Goal: Check status: Check status

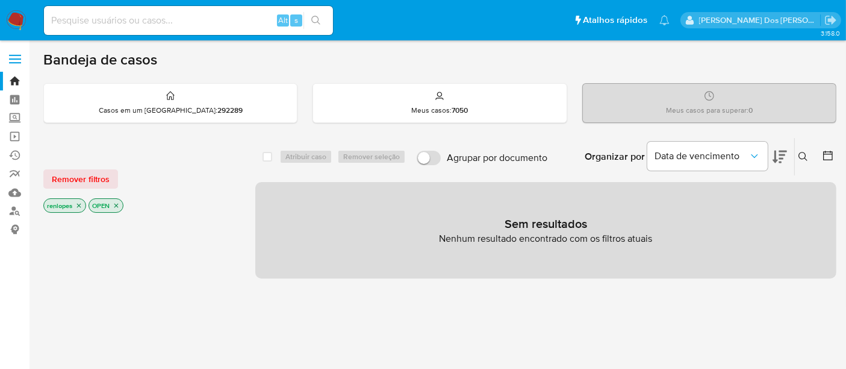
click at [168, 20] on input at bounding box center [188, 21] width 289 height 16
type input "simonelopes0610@gmail.com"
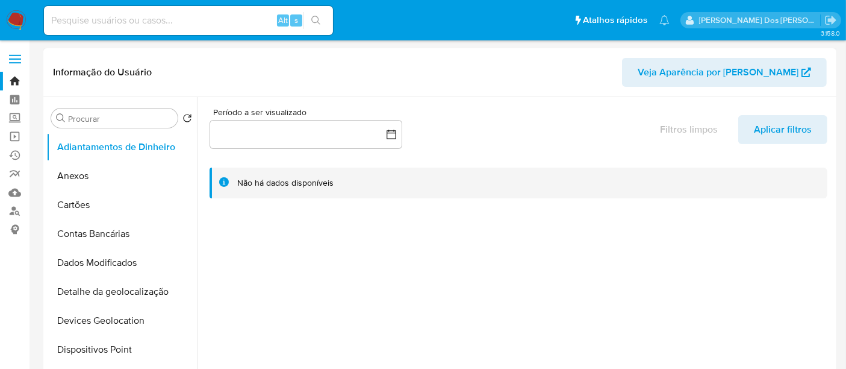
select select "10"
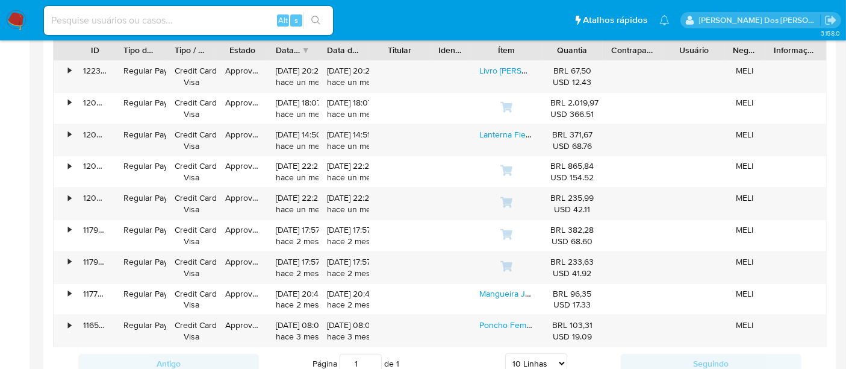
scroll to position [1137, 0]
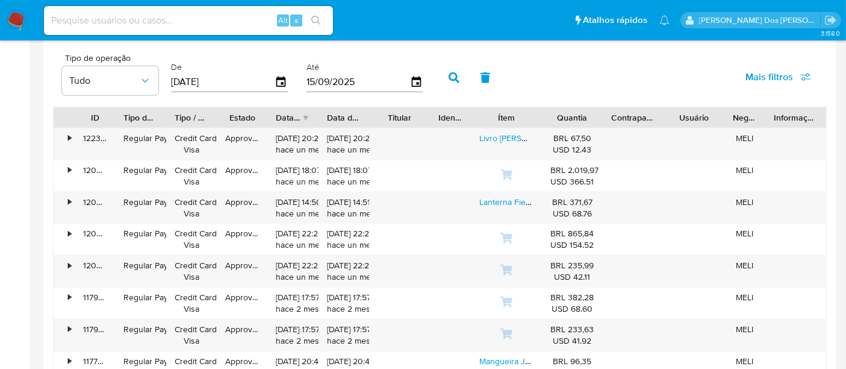
click at [175, 24] on input at bounding box center [188, 21] width 289 height 16
type input "renatolopesfilho1011@gmail.com"
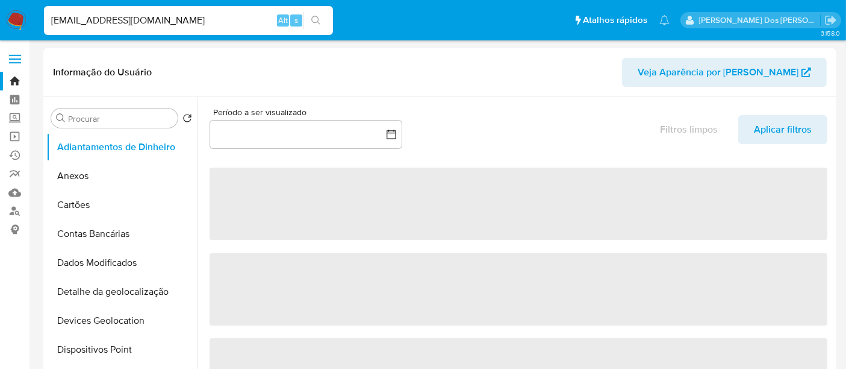
select select "10"
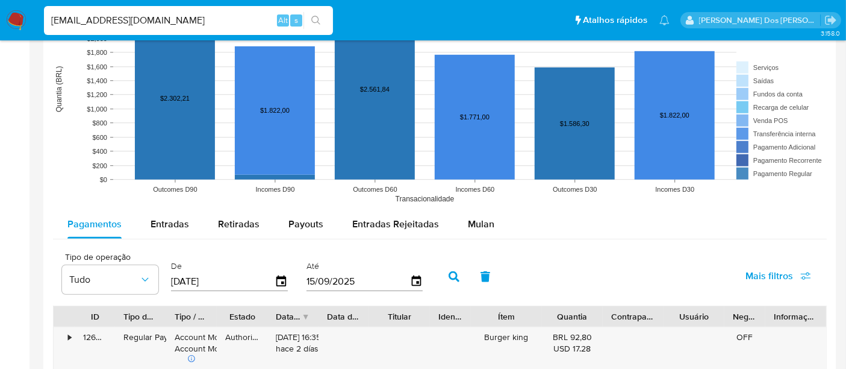
scroll to position [937, 0]
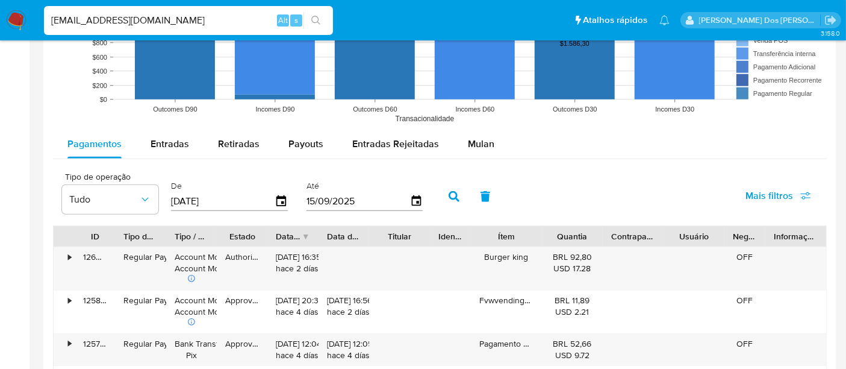
click at [197, 22] on input "renatolopesfilho1011@gmail.com" at bounding box center [188, 21] width 289 height 16
type input "msaluha@yahoo.com"
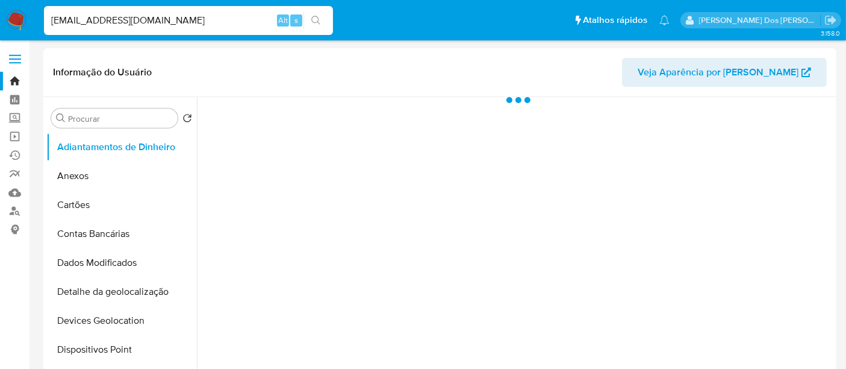
select select "10"
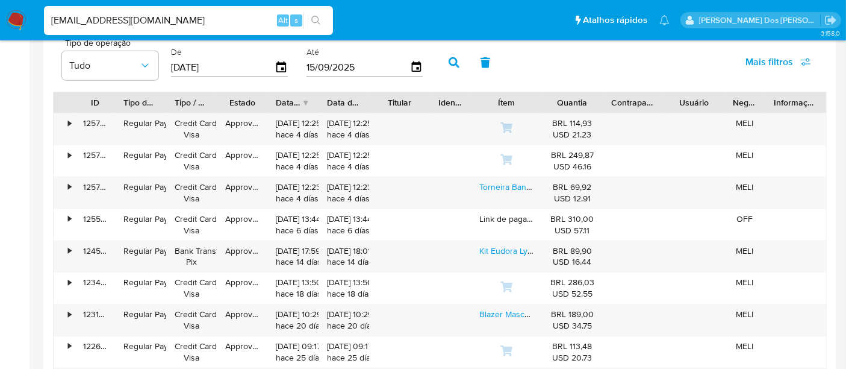
scroll to position [1070, 0]
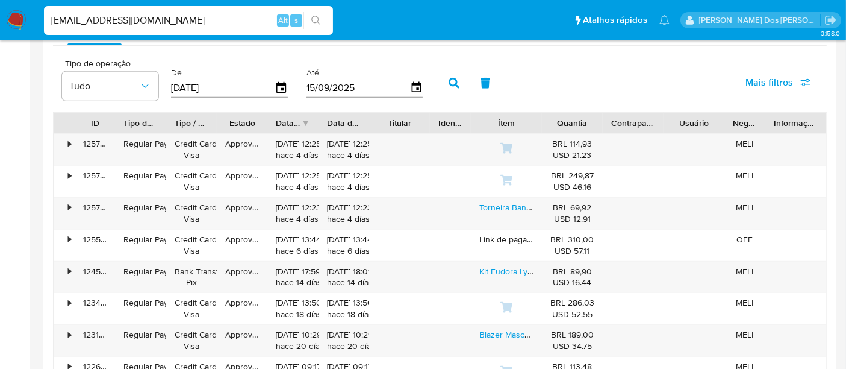
click at [12, 19] on img at bounding box center [16, 20] width 20 height 20
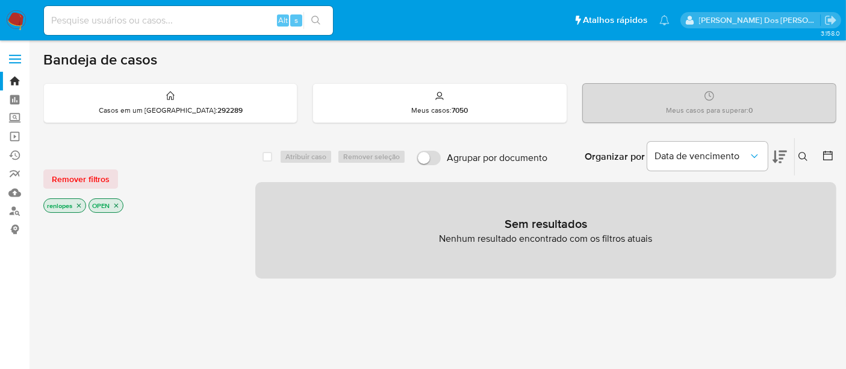
click at [111, 18] on input at bounding box center [188, 21] width 289 height 16
paste input "92hlg1VRchl1Trh9TRMQOHaZ"
type input "92hlg1VRchl1Trh9TRMQOHaZ"
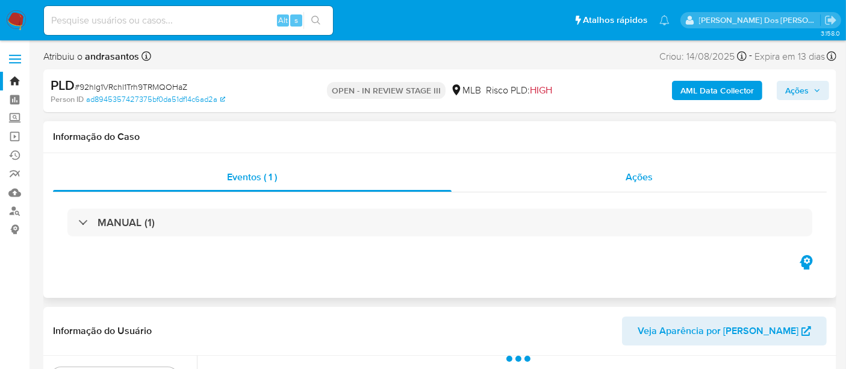
click at [639, 178] on span "Ações" at bounding box center [639, 177] width 27 height 14
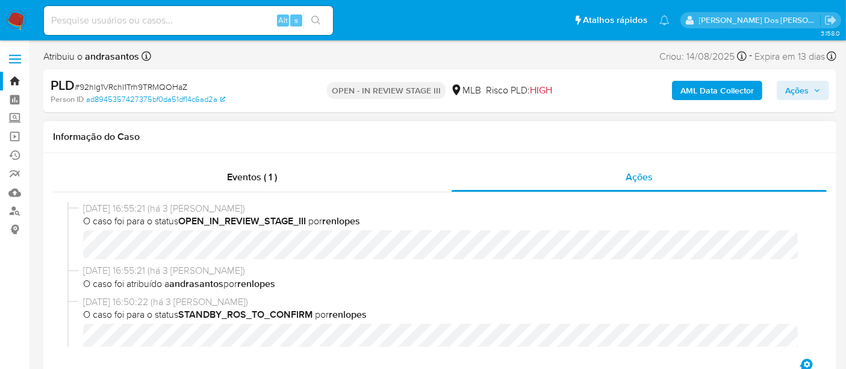
select select "10"
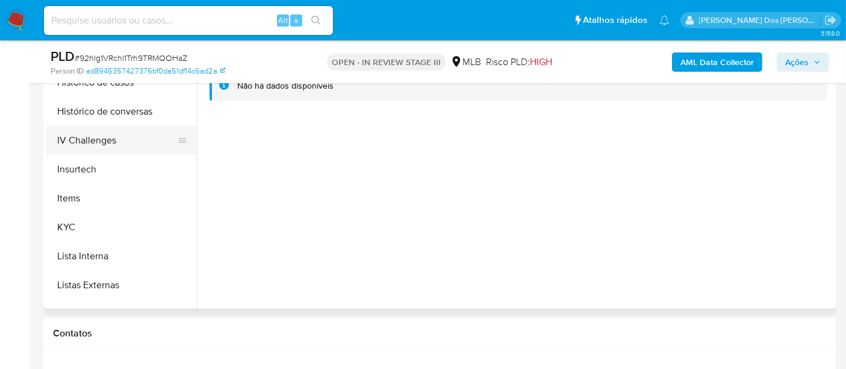
scroll to position [535, 0]
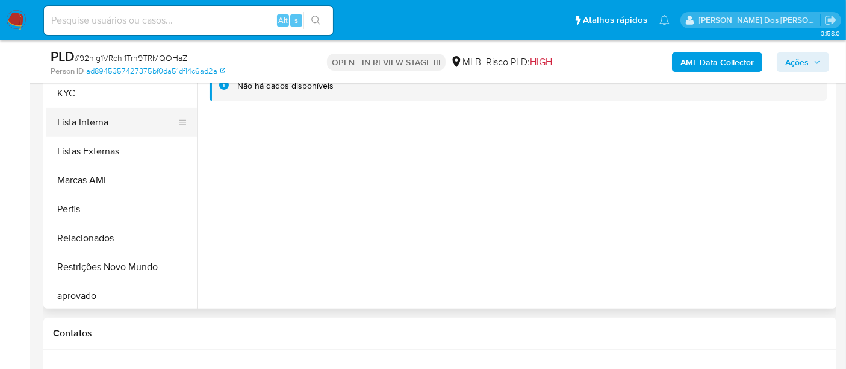
click at [93, 121] on button "Lista Interna" at bounding box center [116, 122] width 141 height 29
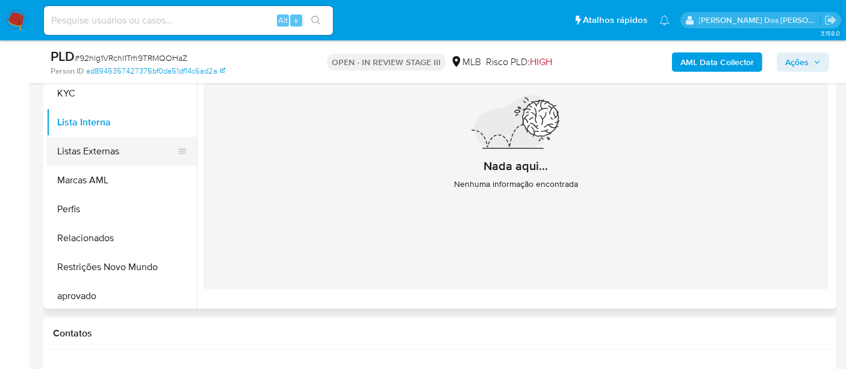
click at [84, 153] on button "Listas Externas" at bounding box center [116, 151] width 141 height 29
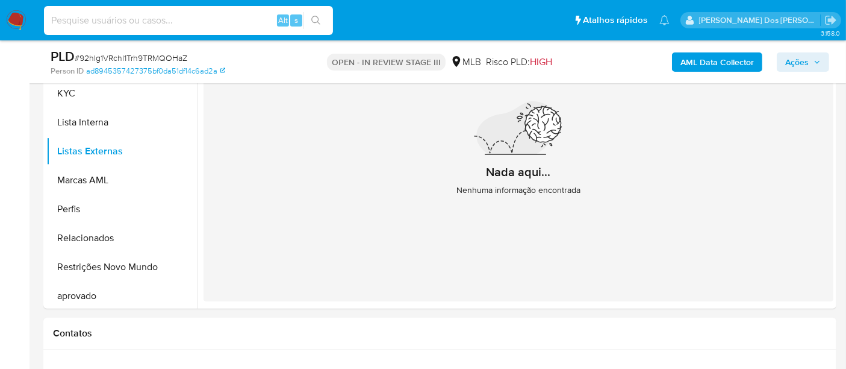
click at [165, 23] on input at bounding box center [188, 21] width 289 height 16
paste input "ZlNZRjDTNX1MbX7HXPCxz0Au"
type input "ZlNZRjDTNX1MbX7HXPCxz0Au"
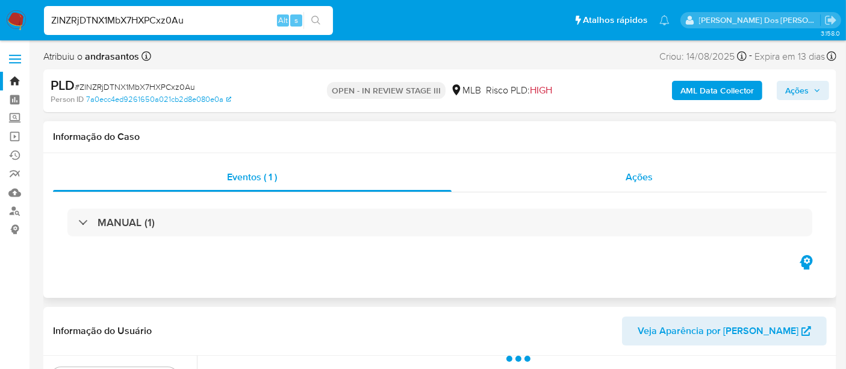
click at [635, 179] on span "Ações" at bounding box center [639, 177] width 27 height 14
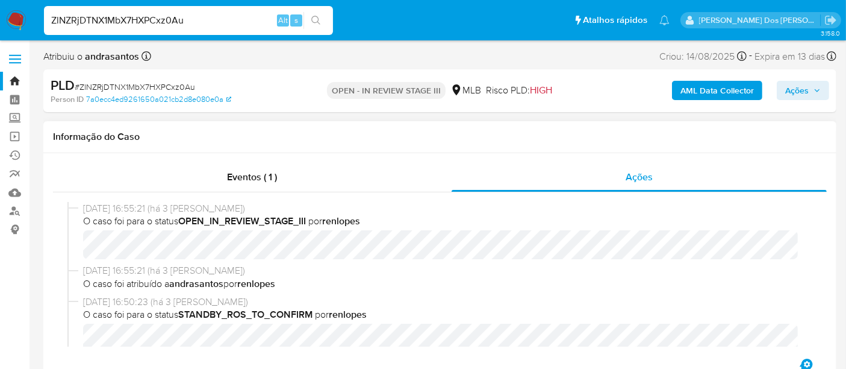
select select "10"
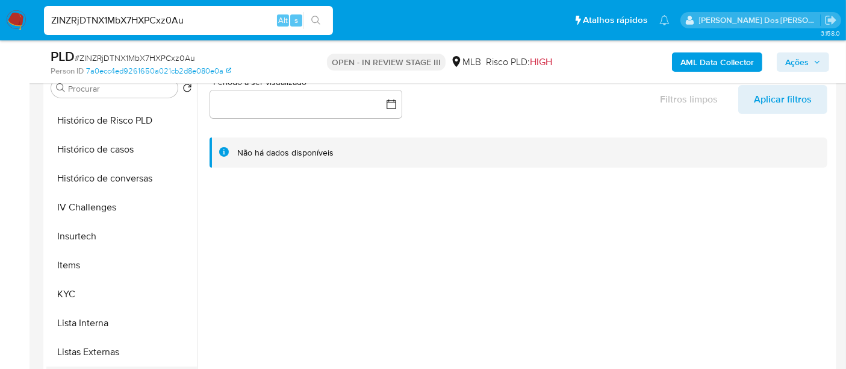
scroll to position [535, 0]
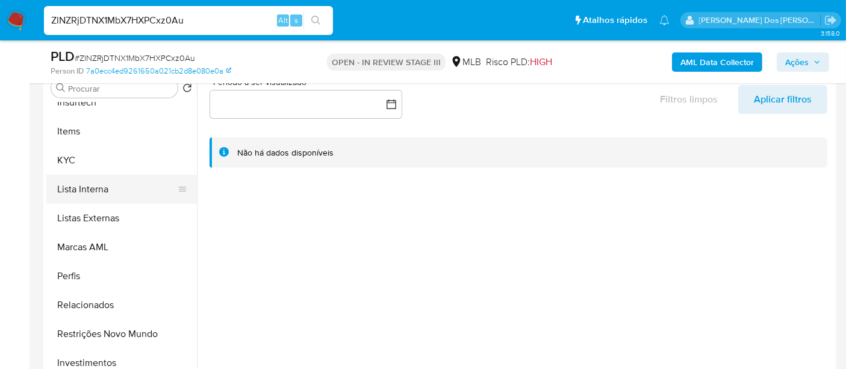
click at [89, 181] on button "Lista Interna" at bounding box center [116, 189] width 141 height 29
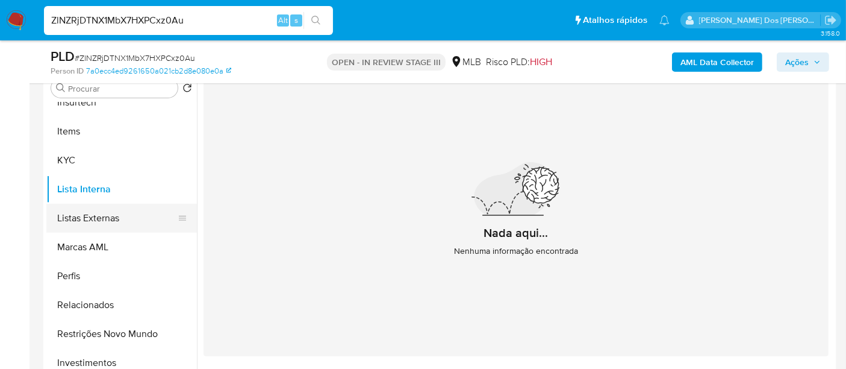
click at [107, 218] on button "Listas Externas" at bounding box center [116, 218] width 141 height 29
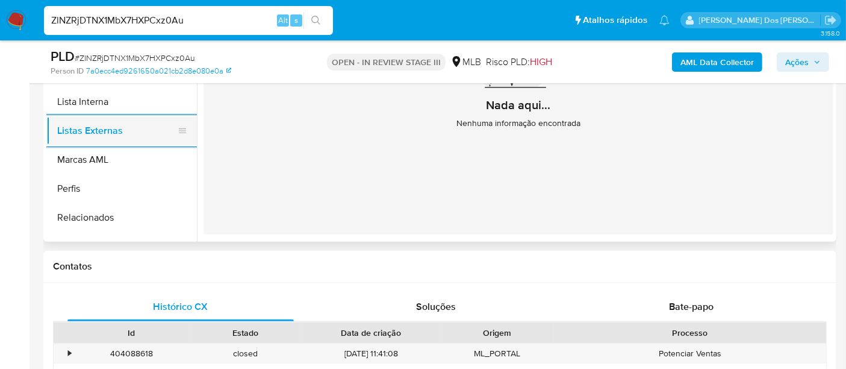
scroll to position [468, 0]
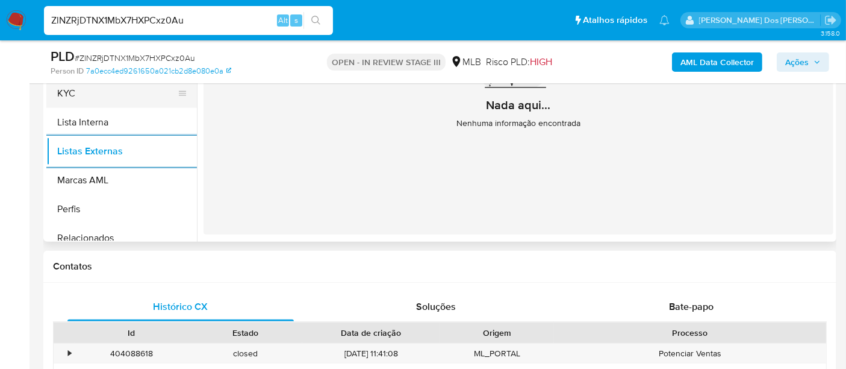
click at [63, 91] on button "KYC" at bounding box center [116, 93] width 141 height 29
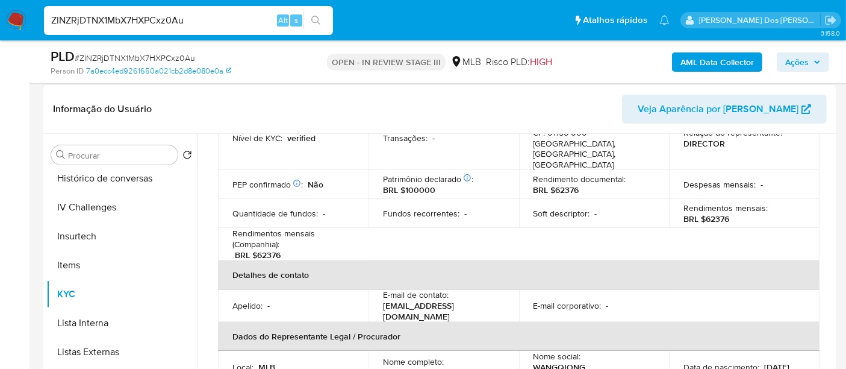
scroll to position [334, 0]
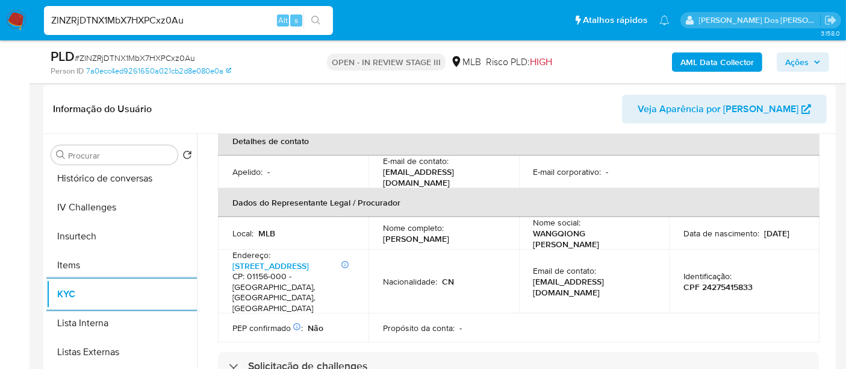
drag, startPoint x: 180, startPoint y: 8, endPoint x: 180, endPoint y: 16, distance: 7.8
click at [180, 8] on div "ZlNZRjDTNX1MbX7HXPCxz0Au Alt s" at bounding box center [188, 20] width 289 height 29
click at [181, 18] on input "ZlNZRjDTNX1MbX7HXPCxz0Au" at bounding box center [188, 21] width 289 height 16
click at [181, 19] on input "ZlNZRjDTNX1MbX7HXPCxz0Au" at bounding box center [188, 21] width 289 height 16
paste input "92hlg1VRchl1Trh9TRMQOHaZ"
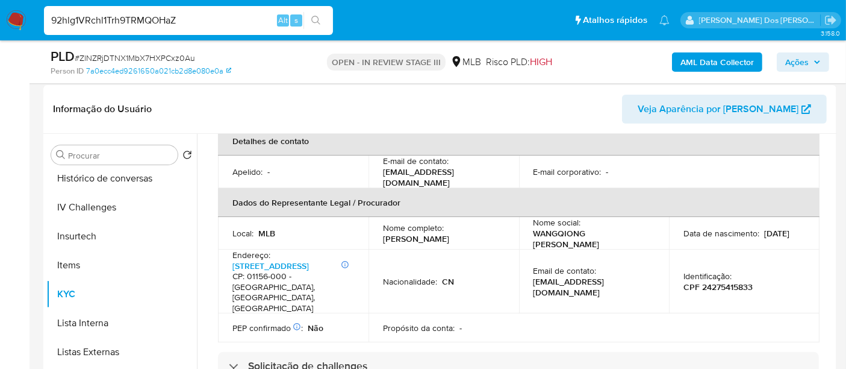
type input "92hlg1VRchl1Trh9TRMQOHaZ"
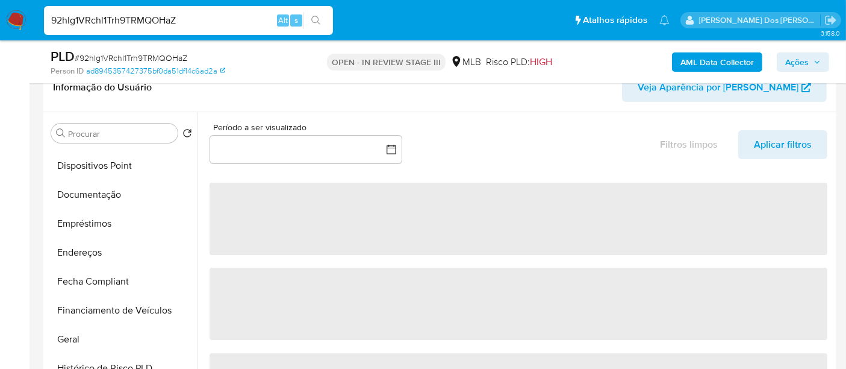
scroll to position [401, 0]
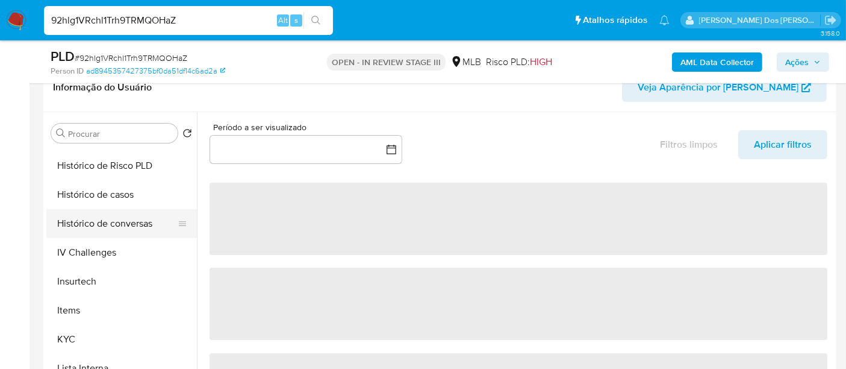
select select "10"
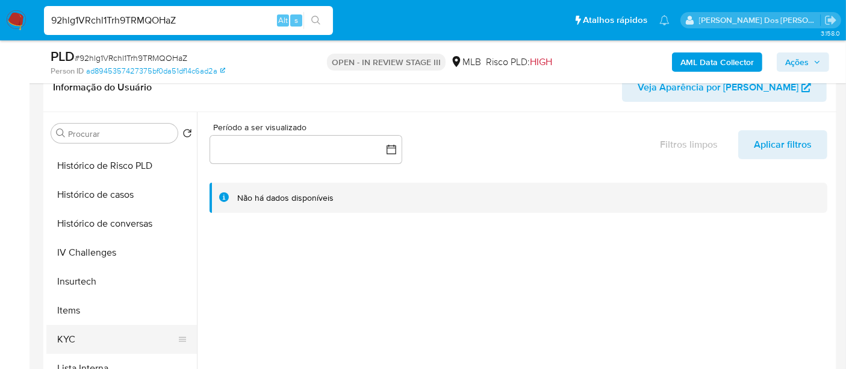
click at [75, 335] on button "KYC" at bounding box center [116, 339] width 141 height 29
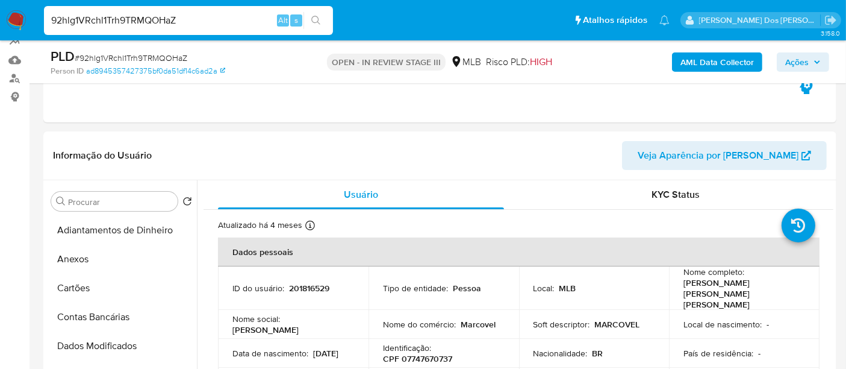
scroll to position [67, 0]
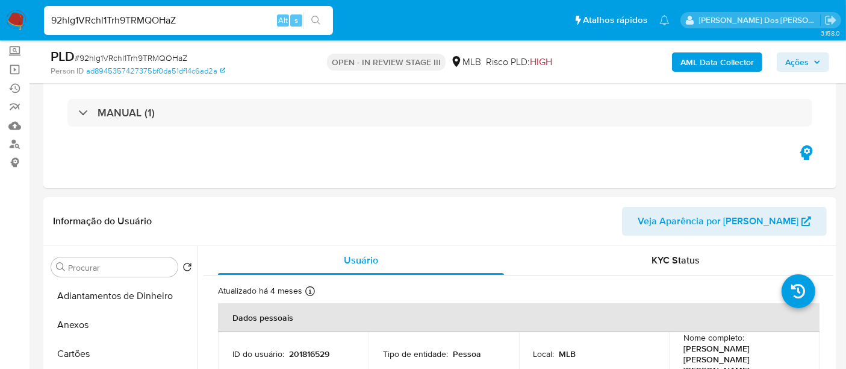
click at [15, 21] on img at bounding box center [16, 20] width 20 height 20
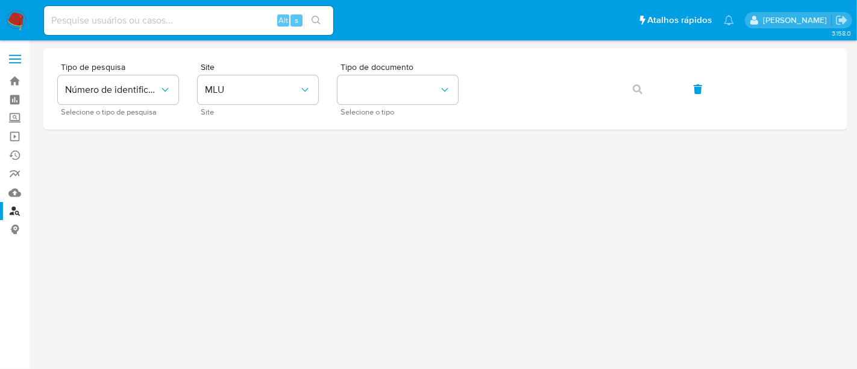
click at [16, 13] on img at bounding box center [16, 20] width 20 height 20
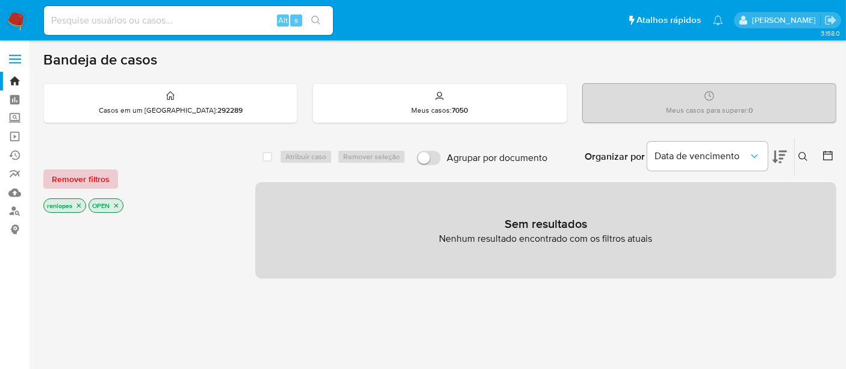
click at [87, 183] on span "Remover filtros" at bounding box center [81, 178] width 58 height 17
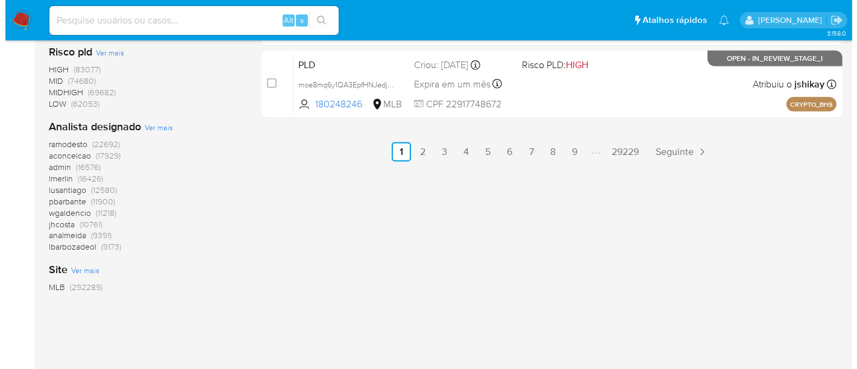
scroll to position [803, 0]
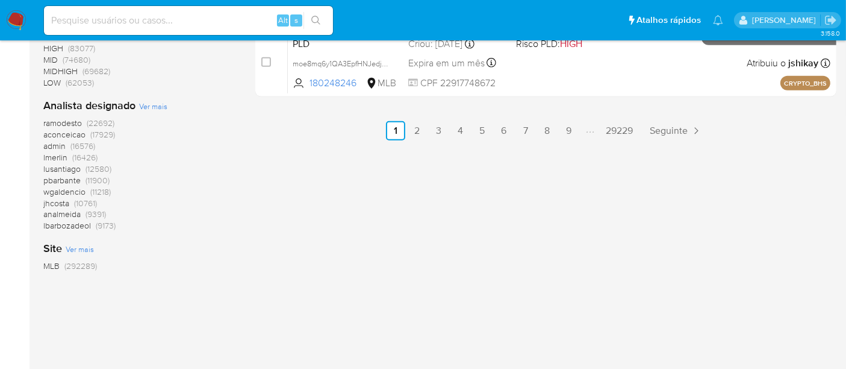
click at [149, 110] on span "Ver mais" at bounding box center [153, 106] width 28 height 11
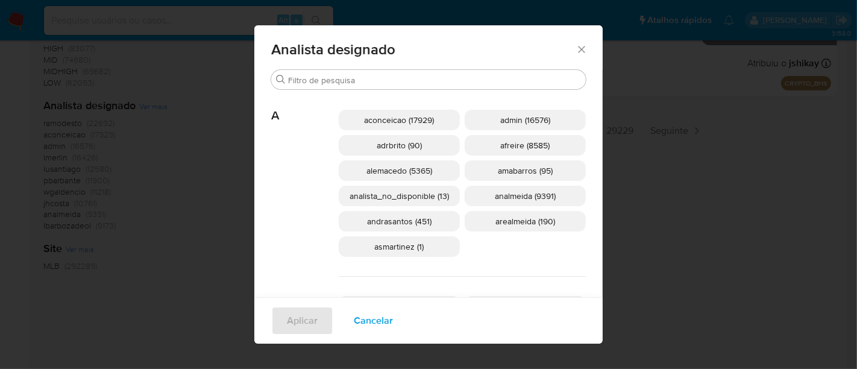
click at [387, 222] on span "andrasantos (451)" at bounding box center [399, 221] width 64 height 12
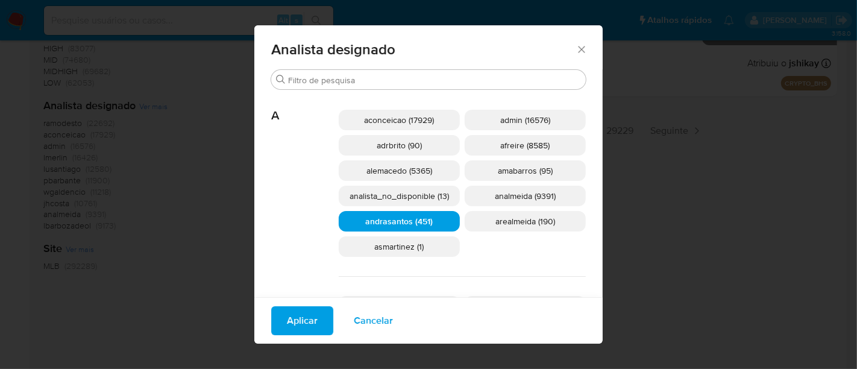
click at [295, 325] on span "Aplicar" at bounding box center [302, 320] width 31 height 27
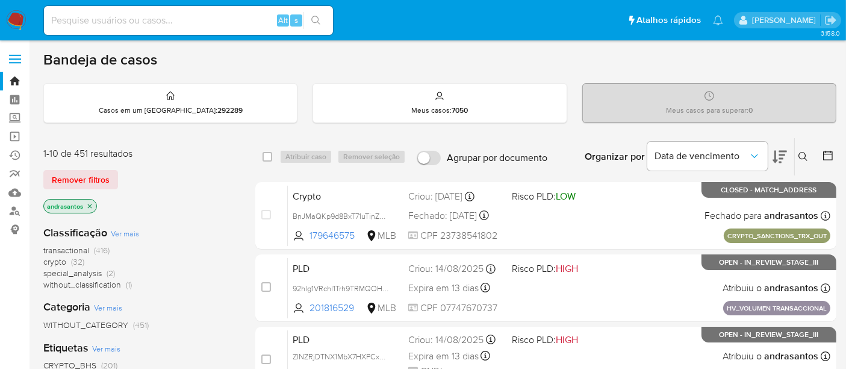
click at [13, 15] on img at bounding box center [16, 20] width 20 height 20
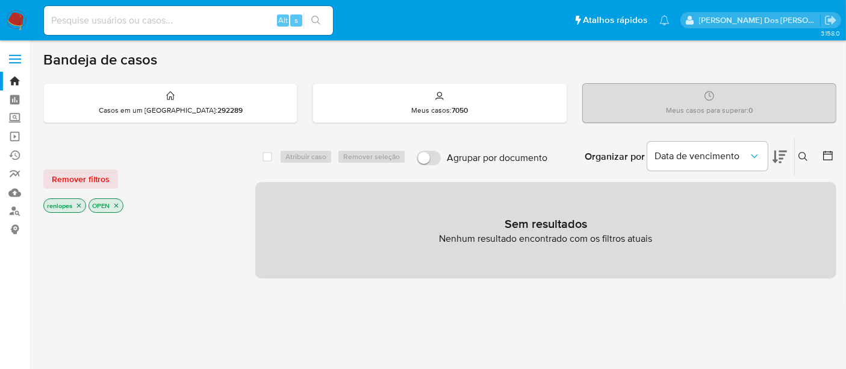
click at [183, 20] on input at bounding box center [188, 21] width 289 height 16
paste input "ogSMUMNBIEgobpr6oT3VxPaJ"
type input "ogSMUMNBIEgobpr6oT3VxPaJ"
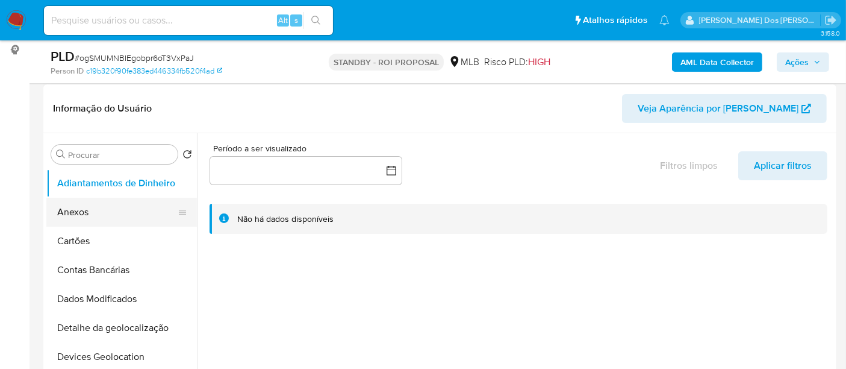
scroll to position [201, 0]
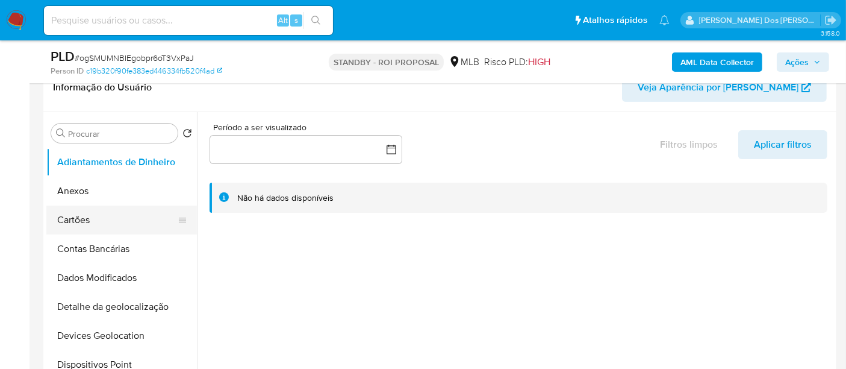
select select "10"
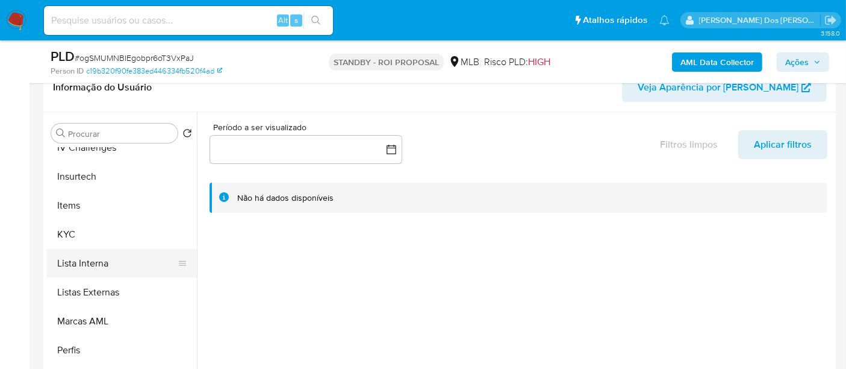
scroll to position [535, 0]
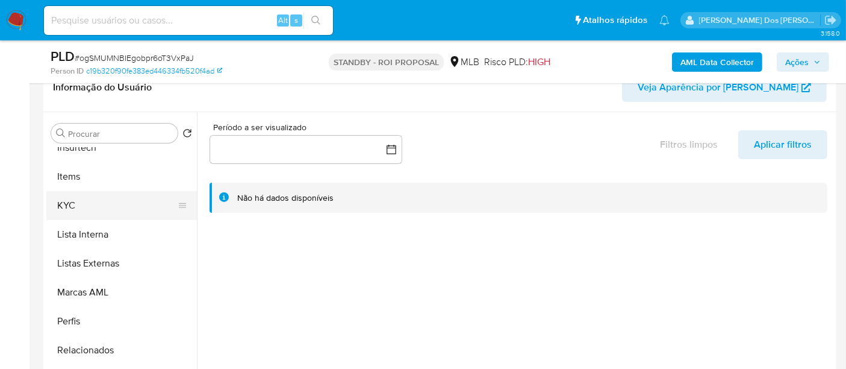
click at [70, 203] on button "KYC" at bounding box center [116, 205] width 141 height 29
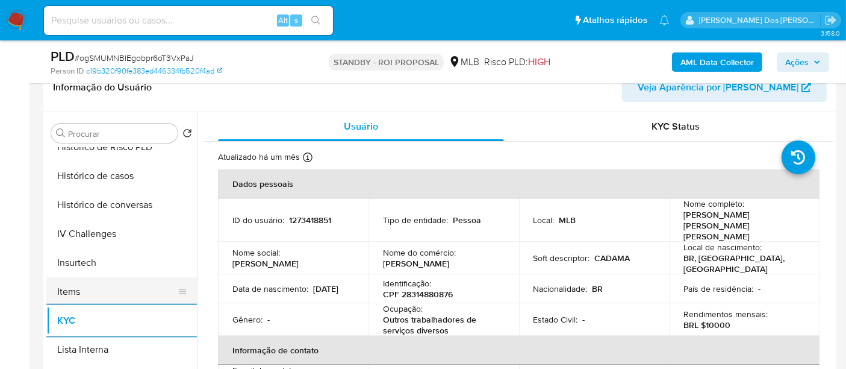
scroll to position [401, 0]
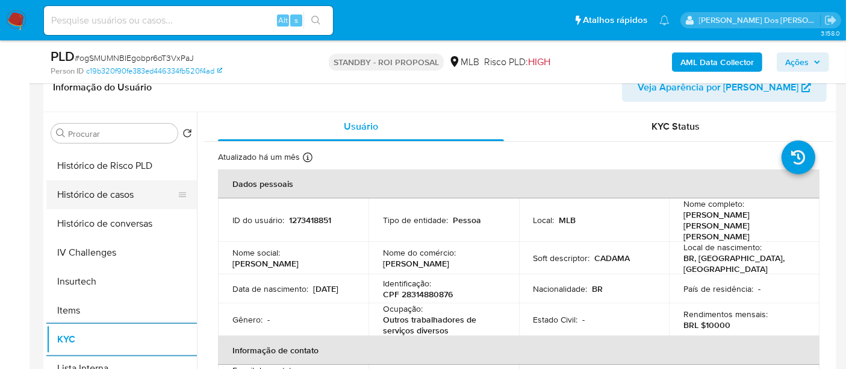
click at [120, 199] on button "Histórico de casos" at bounding box center [116, 194] width 141 height 29
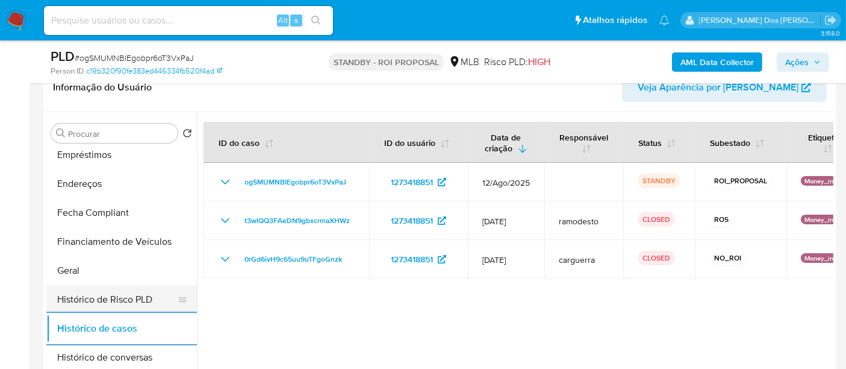
scroll to position [201, 0]
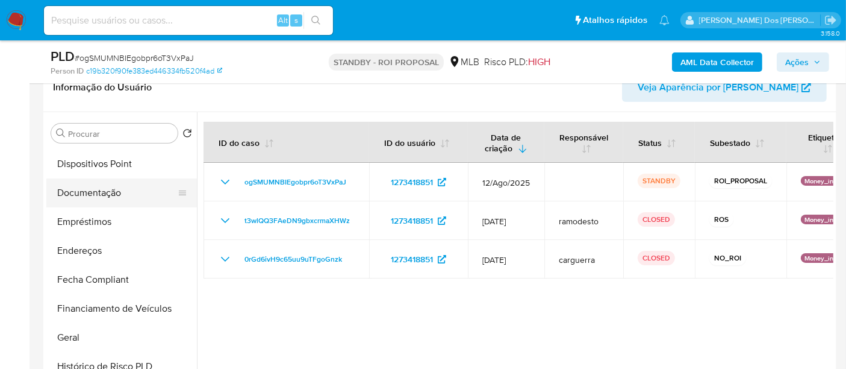
click at [99, 197] on button "Documentação" at bounding box center [116, 192] width 141 height 29
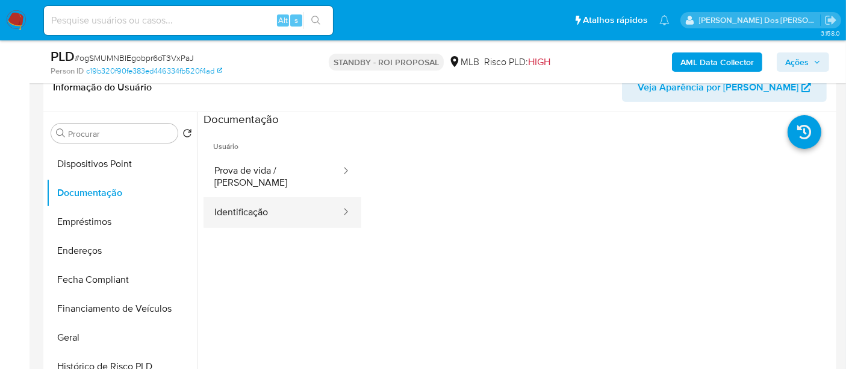
click at [243, 210] on button "Identificação" at bounding box center [273, 212] width 139 height 31
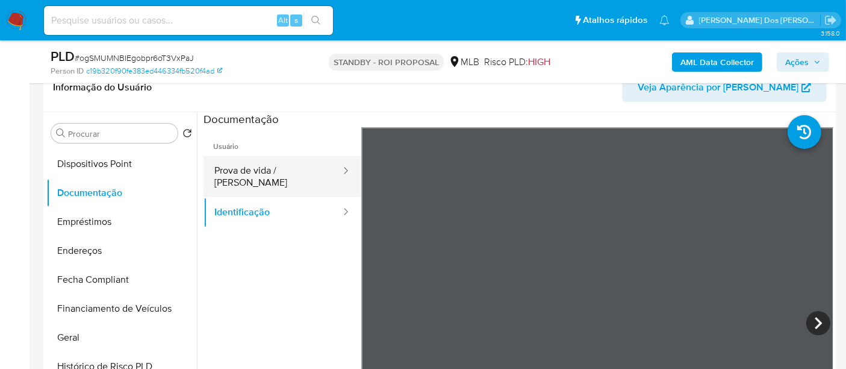
click at [260, 166] on button "Prova de vida / [PERSON_NAME]" at bounding box center [273, 176] width 139 height 41
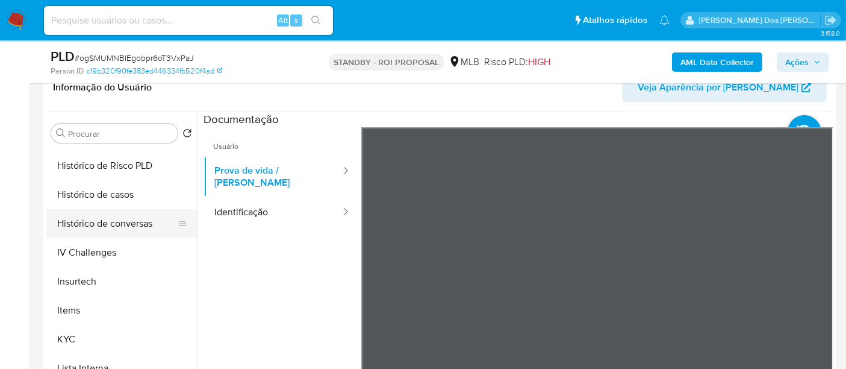
scroll to position [566, 0]
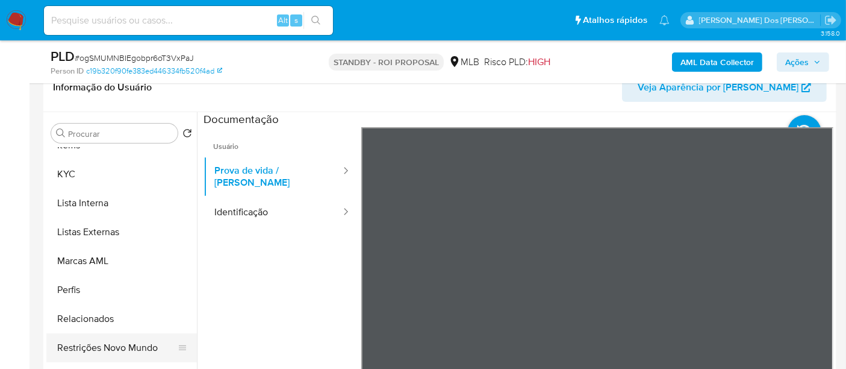
click at [136, 348] on button "Restrições Novo Mundo" at bounding box center [116, 347] width 141 height 29
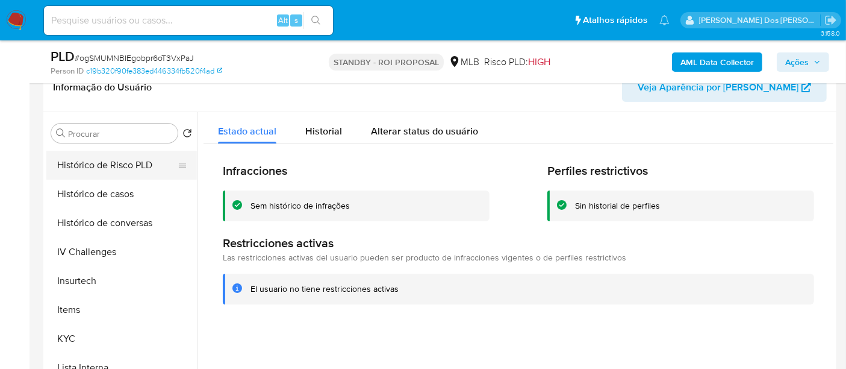
scroll to position [299, 0]
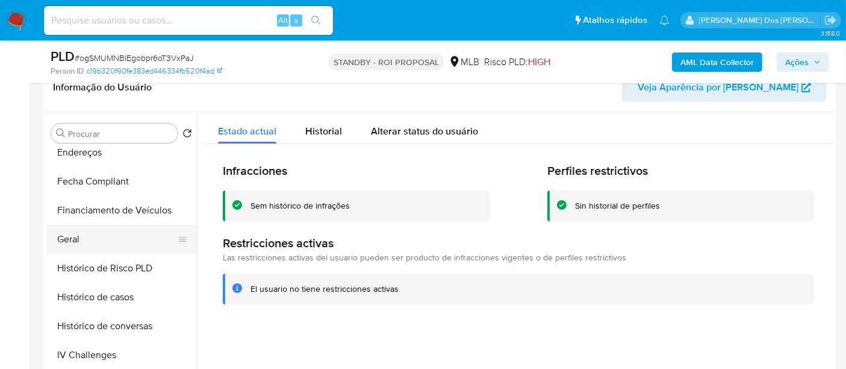
click at [67, 232] on button "Geral" at bounding box center [116, 239] width 141 height 29
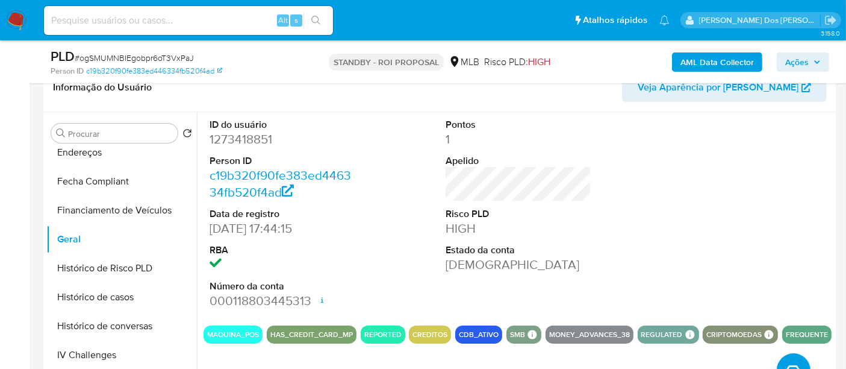
click at [123, 18] on input at bounding box center [188, 21] width 289 height 16
paste input "0AYPtN4IYZnKUpucW3IxX8TE"
type input "0AYPtN4IYZnKUpucW3IxX8TE"
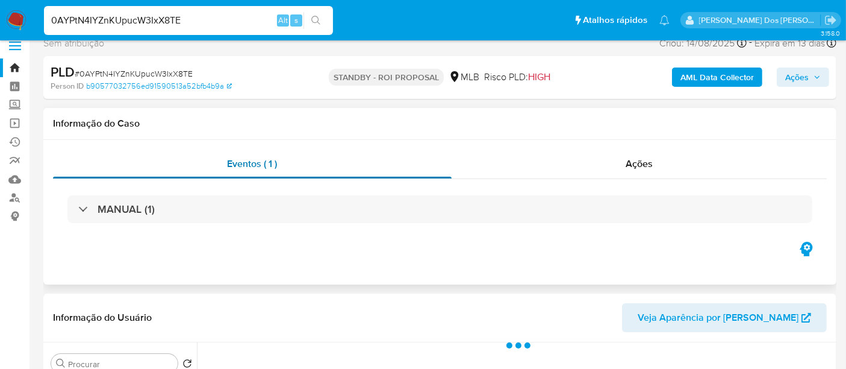
scroll to position [201, 0]
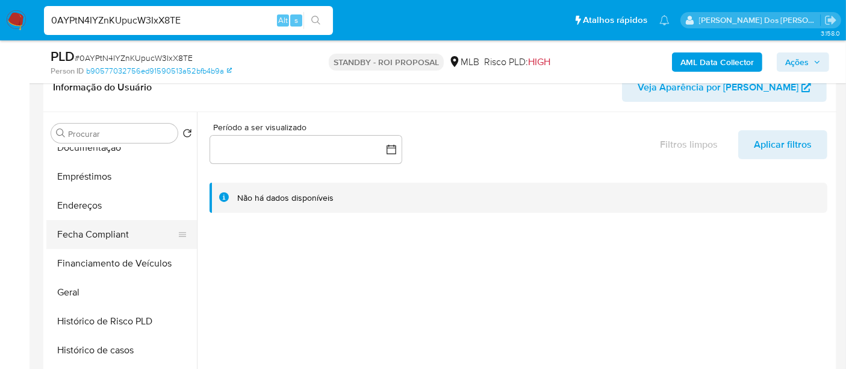
select select "10"
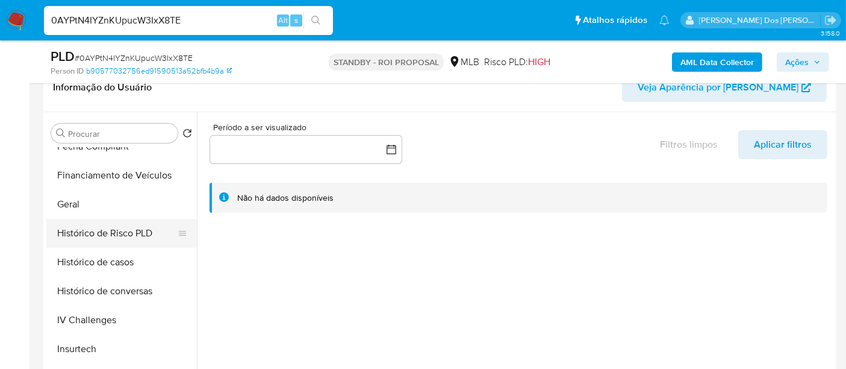
scroll to position [468, 0]
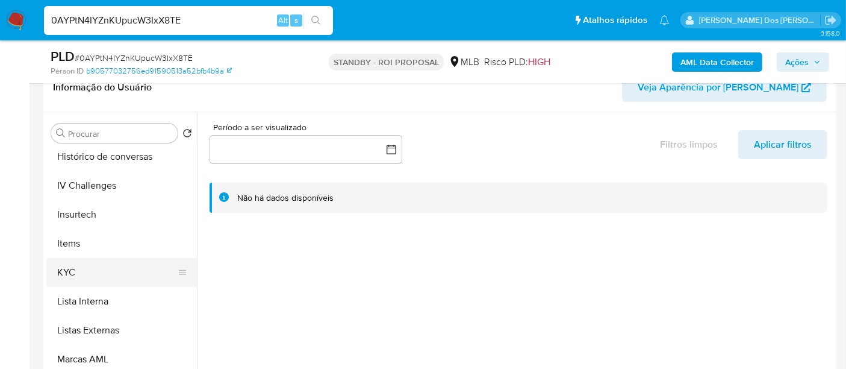
click at [72, 271] on button "KYC" at bounding box center [116, 272] width 141 height 29
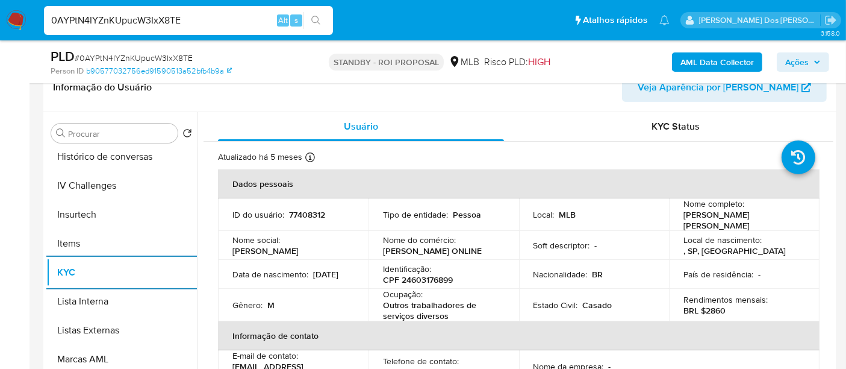
click at [211, 22] on input "0AYPtN4IYZnKUpucW3IxX8TE" at bounding box center [188, 21] width 289 height 16
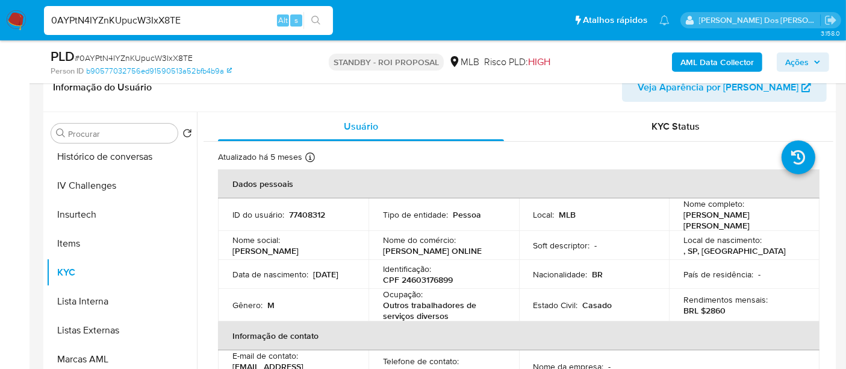
click at [211, 22] on input "0AYPtN4IYZnKUpucW3IxX8TE" at bounding box center [188, 21] width 289 height 16
paste input "Klssa4VdDDHYtZRA0maSONkK"
type input "Klssa4VdDDHYtZRA0maSONkK"
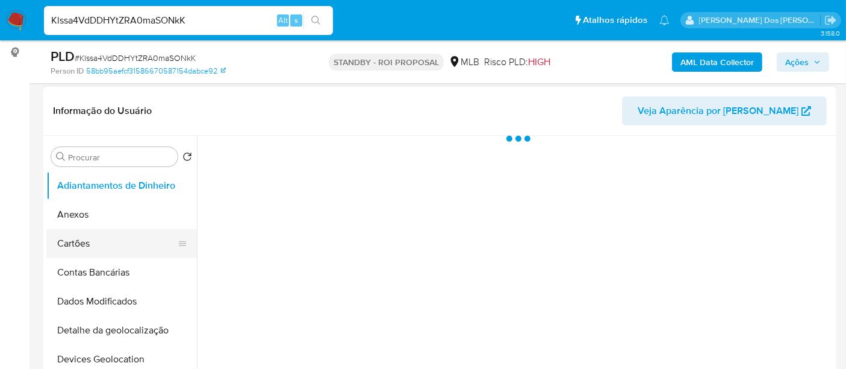
scroll to position [201, 0]
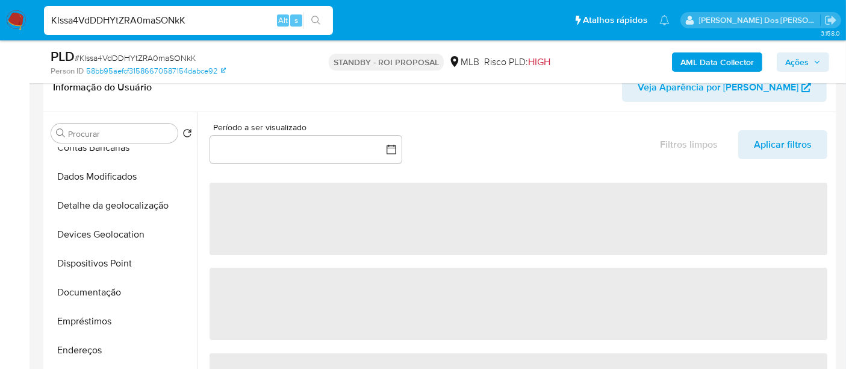
select select "10"
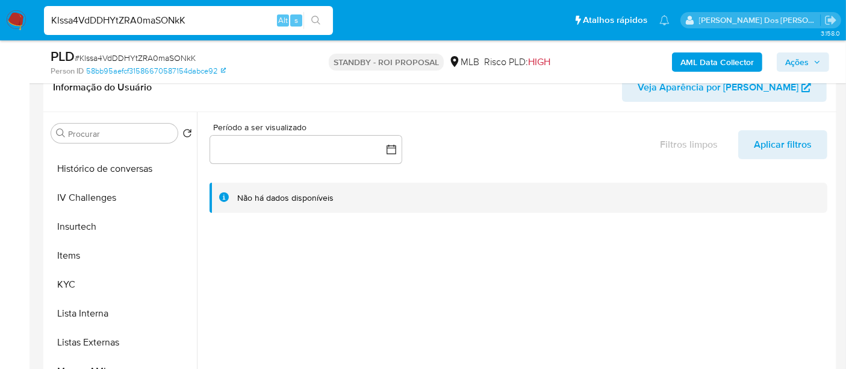
scroll to position [468, 0]
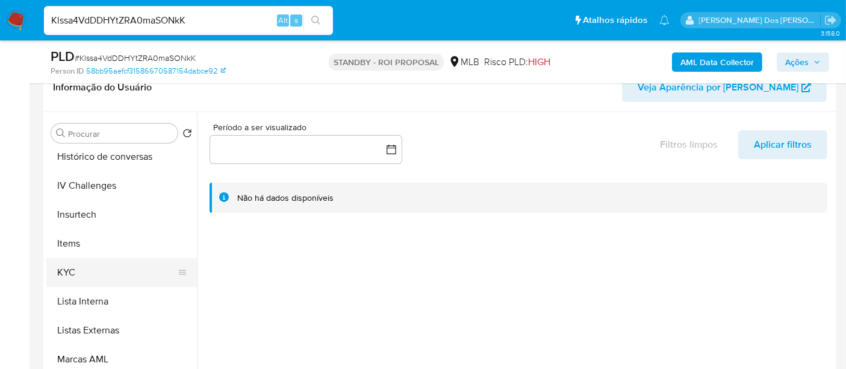
click at [70, 271] on button "KYC" at bounding box center [116, 272] width 141 height 29
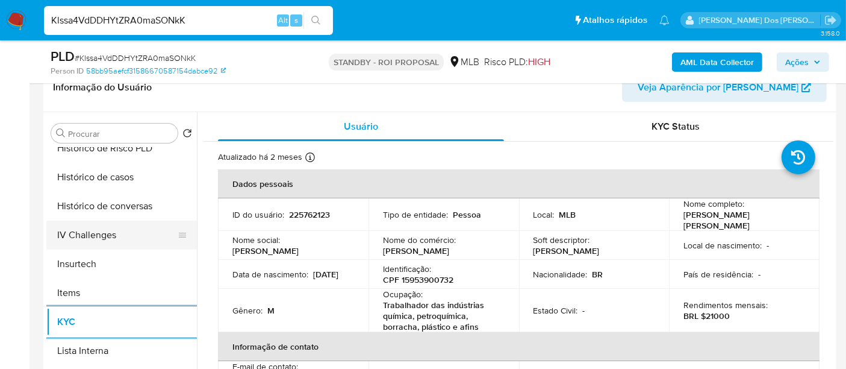
scroll to position [401, 0]
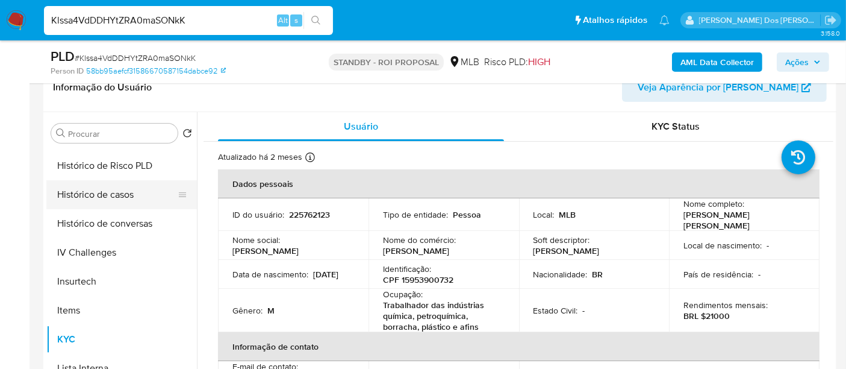
click at [98, 190] on button "Histórico de casos" at bounding box center [116, 194] width 141 height 29
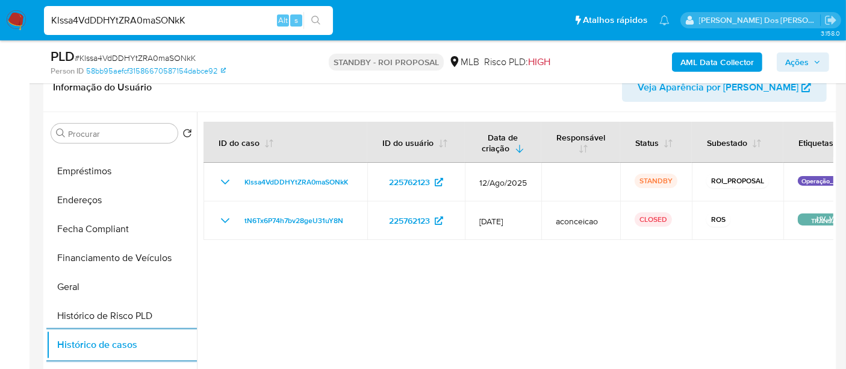
scroll to position [201, 0]
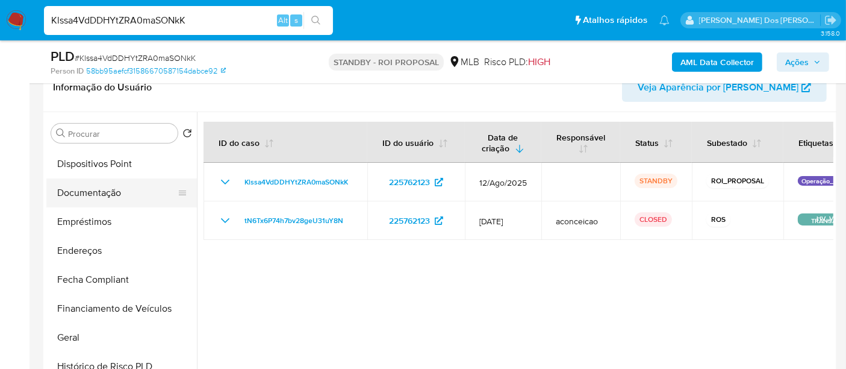
click at [91, 192] on button "Documentação" at bounding box center [116, 192] width 141 height 29
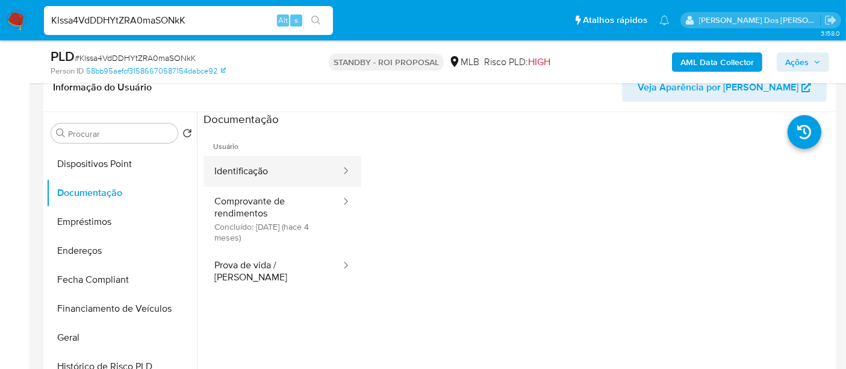
click at [243, 180] on button "Identificação" at bounding box center [273, 171] width 139 height 31
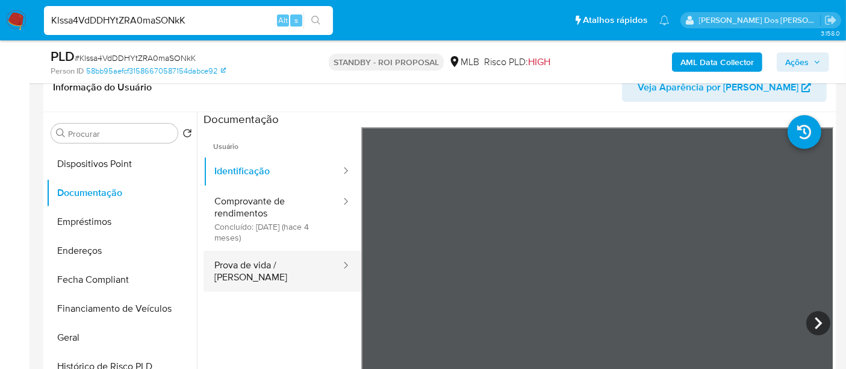
click at [291, 258] on button "Prova de vida / [PERSON_NAME]" at bounding box center [273, 271] width 139 height 41
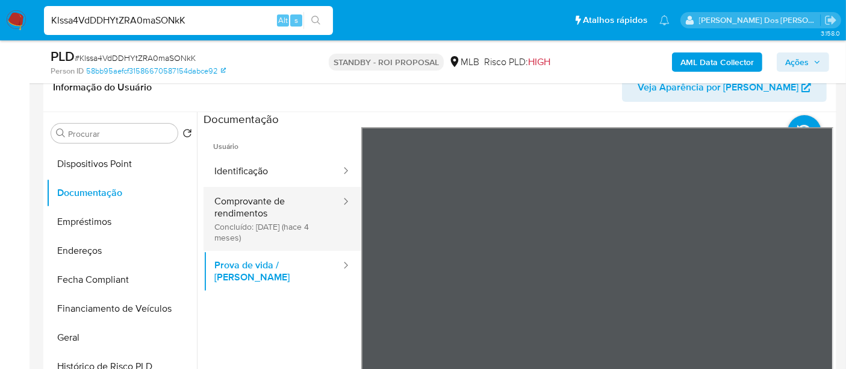
click at [208, 204] on button "Comprovante de rendimentos Concluído: [DATE] (hace 4 meses)" at bounding box center [273, 219] width 139 height 64
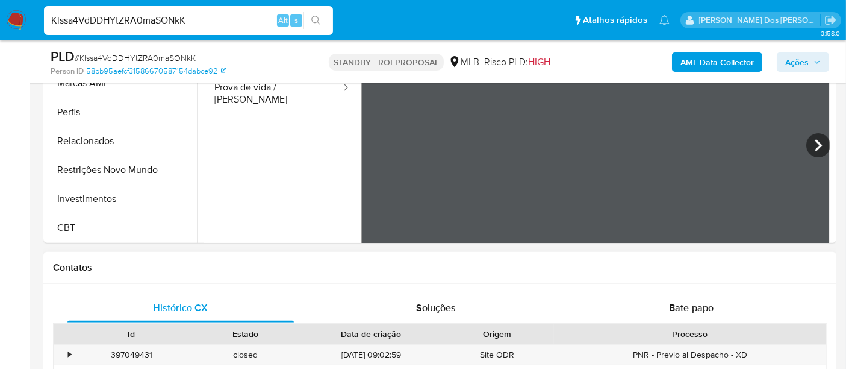
scroll to position [401, 0]
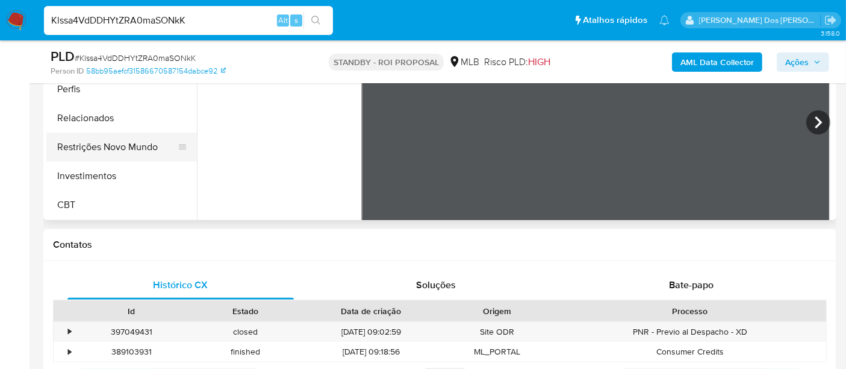
click at [129, 149] on button "Restrições Novo Mundo" at bounding box center [116, 147] width 141 height 29
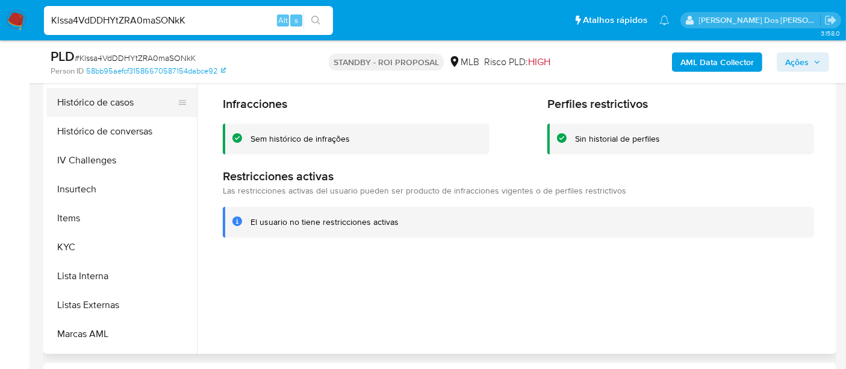
scroll to position [299, 0]
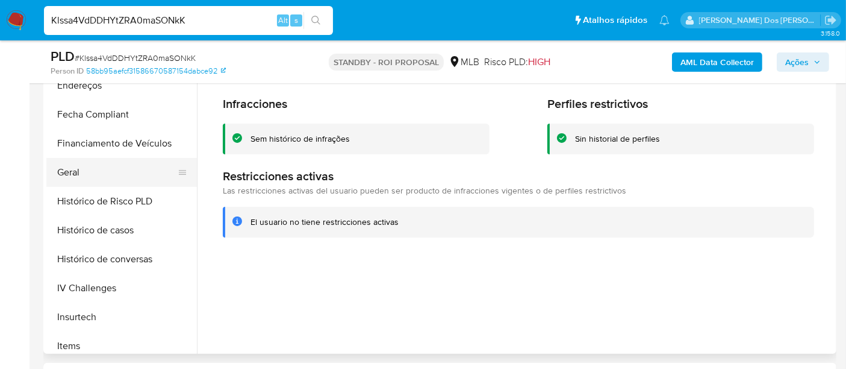
click at [75, 180] on button "Geral" at bounding box center [116, 172] width 141 height 29
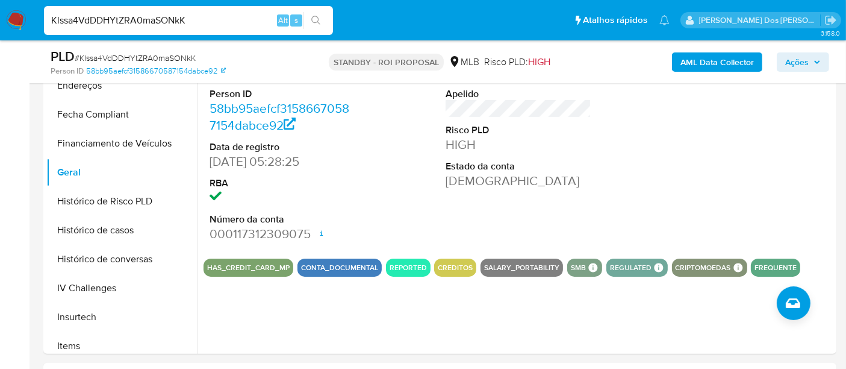
click at [205, 19] on input "Klssa4VdDDHYtZRA0maSONkK" at bounding box center [188, 21] width 289 height 16
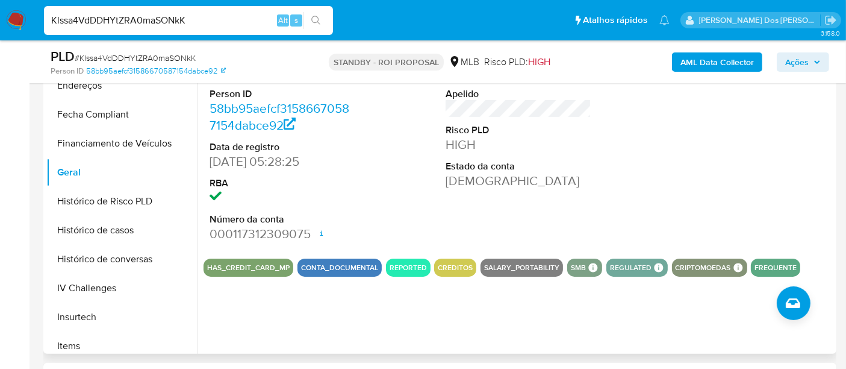
paste input "iZII4Kv1siYYhgGhQpJatOHb"
type input "iZII4Kv1siYYhgGhQpJatOHb"
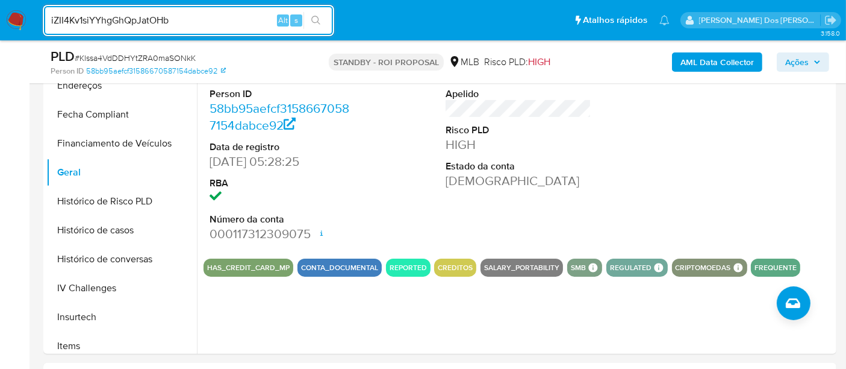
click at [16, 16] on img at bounding box center [16, 20] width 20 height 20
